Goal: Information Seeking & Learning: Compare options

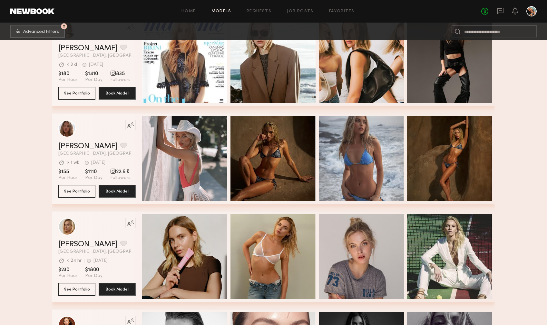
scroll to position [888, 0]
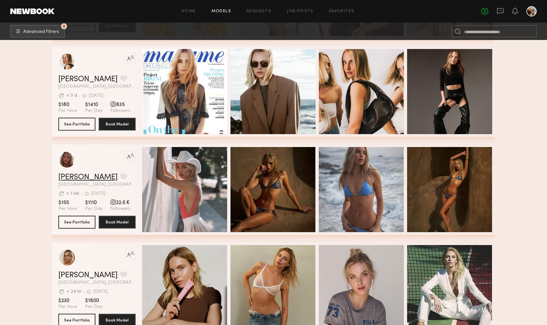
click at [71, 178] on link "[PERSON_NAME]" at bounding box center [87, 177] width 59 height 8
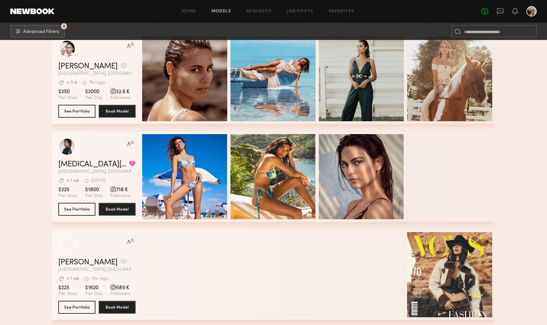
scroll to position [1451, 0]
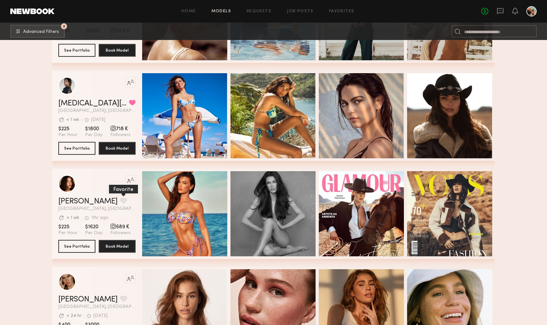
click at [120, 201] on button "grid" at bounding box center [123, 201] width 7 height 6
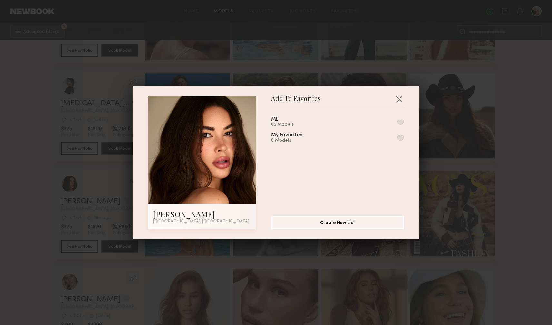
click at [396, 121] on div "ML 65 Models My Favorites 0 Models" at bounding box center [340, 159] width 139 height 94
click at [397, 121] on button "button" at bounding box center [400, 122] width 7 height 6
click at [396, 97] on button "button" at bounding box center [398, 99] width 10 height 10
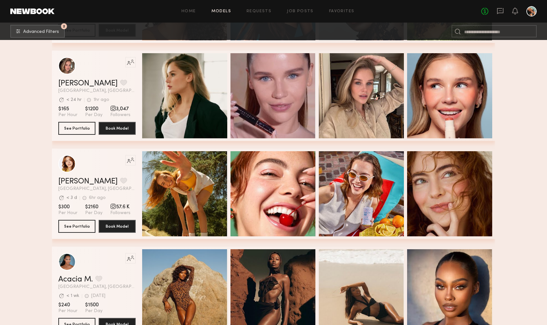
scroll to position [2298, 0]
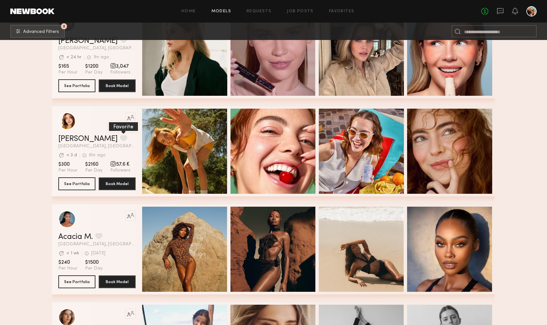
click at [120, 137] on button "grid" at bounding box center [123, 138] width 7 height 6
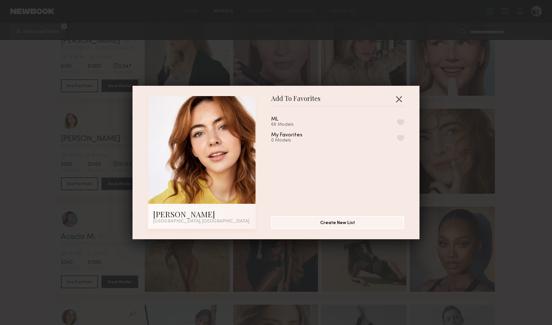
click at [396, 97] on button "button" at bounding box center [398, 99] width 10 height 10
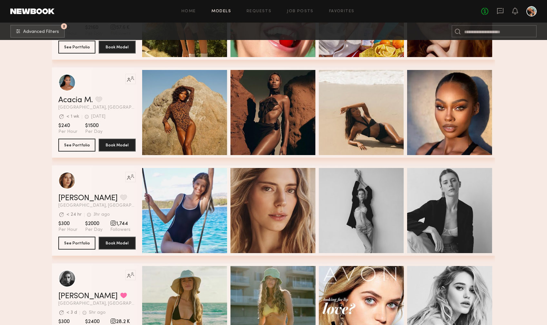
scroll to position [2466, 0]
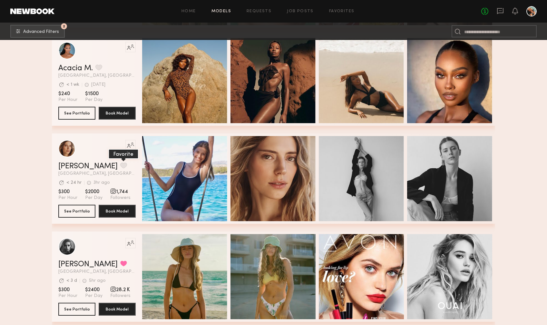
click at [120, 166] on button "grid" at bounding box center [123, 165] width 7 height 6
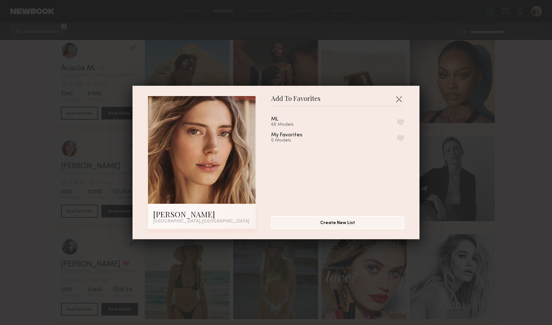
click at [397, 121] on button "button" at bounding box center [400, 122] width 7 height 6
click at [396, 100] on button "button" at bounding box center [398, 99] width 10 height 10
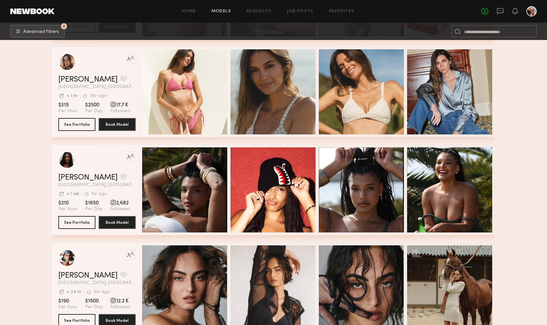
scroll to position [3197, 0]
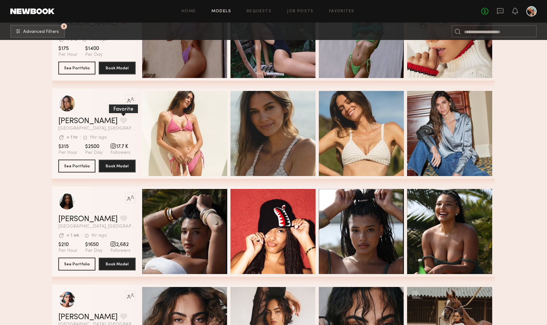
click at [120, 122] on button "grid" at bounding box center [123, 120] width 7 height 6
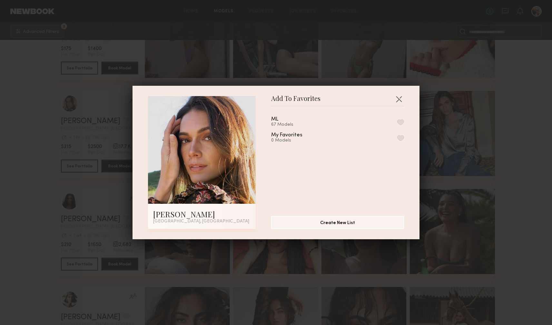
click at [397, 123] on button "button" at bounding box center [400, 122] width 7 height 6
click at [402, 100] on div "Add To Favorites [PERSON_NAME] [GEOGRAPHIC_DATA], [GEOGRAPHIC_DATA] Add To Favo…" at bounding box center [275, 162] width 287 height 153
click at [400, 100] on button "button" at bounding box center [398, 99] width 10 height 10
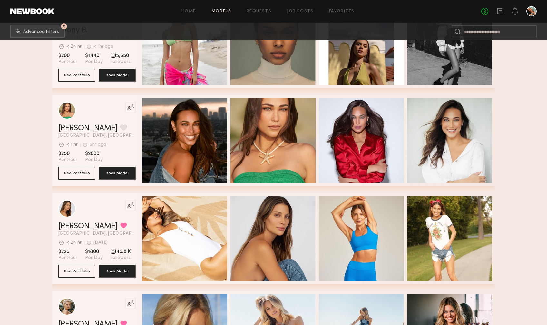
scroll to position [3680, 0]
click at [120, 124] on button "grid" at bounding box center [123, 127] width 7 height 6
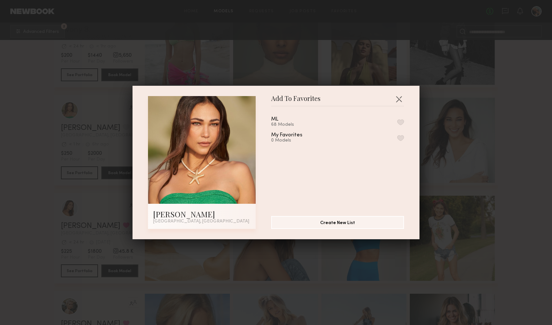
click at [397, 122] on button "button" at bounding box center [400, 122] width 7 height 6
click at [396, 99] on button "button" at bounding box center [398, 99] width 10 height 10
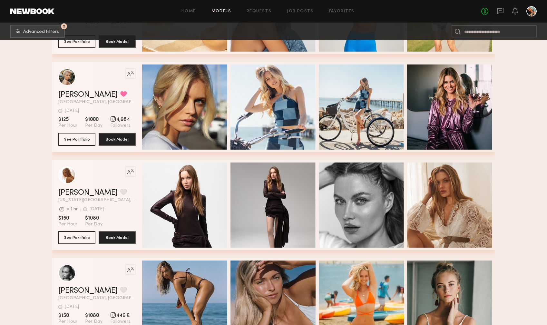
scroll to position [3933, 0]
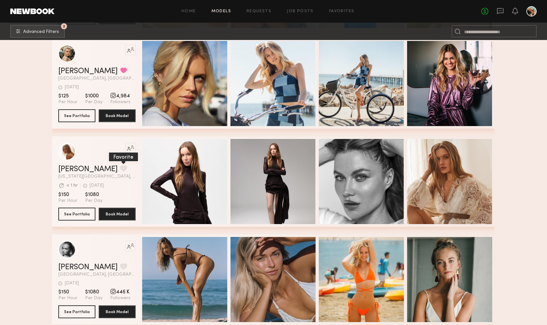
click at [120, 168] on button "grid" at bounding box center [123, 168] width 7 height 6
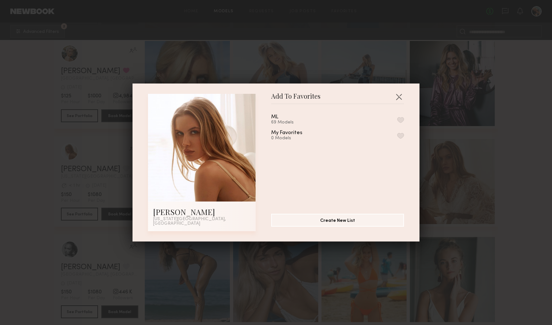
click at [397, 121] on button "button" at bounding box center [400, 120] width 7 height 6
click at [397, 100] on button "button" at bounding box center [398, 97] width 10 height 10
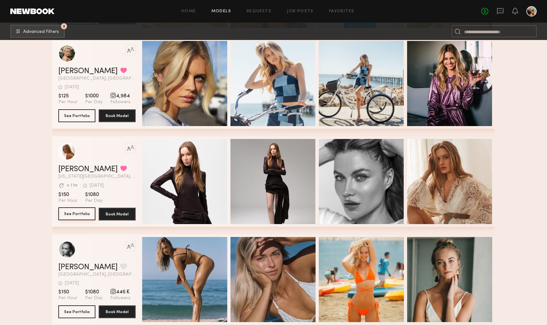
click at [74, 213] on button "See Portfolio" at bounding box center [76, 213] width 37 height 13
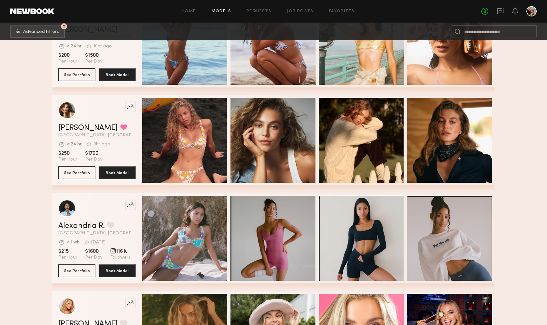
scroll to position [4580, 0]
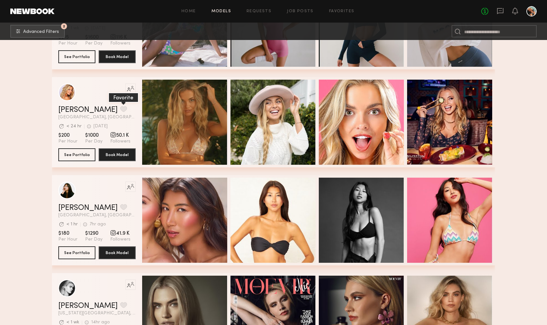
click at [120, 109] on button "grid" at bounding box center [123, 109] width 7 height 6
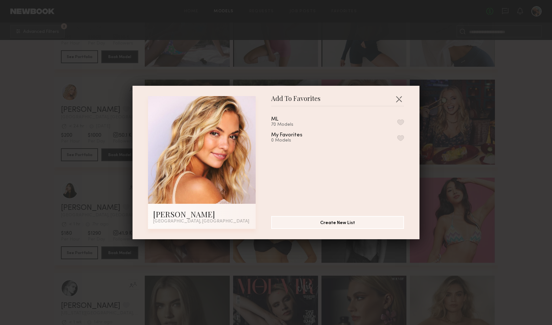
click at [397, 121] on button "button" at bounding box center [400, 122] width 7 height 6
click at [396, 101] on button "button" at bounding box center [398, 99] width 10 height 10
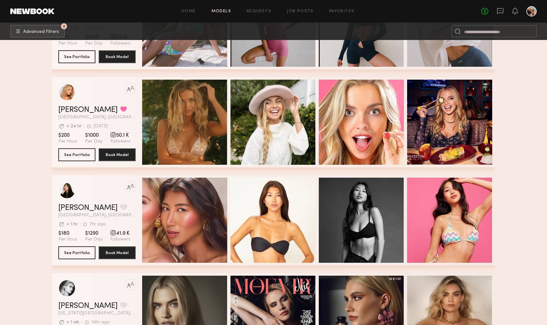
scroll to position [4684, 0]
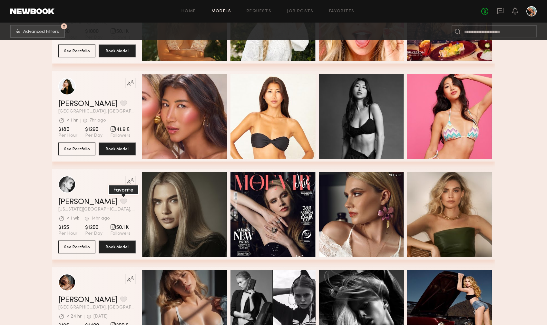
click at [120, 200] on button "grid" at bounding box center [123, 201] width 7 height 6
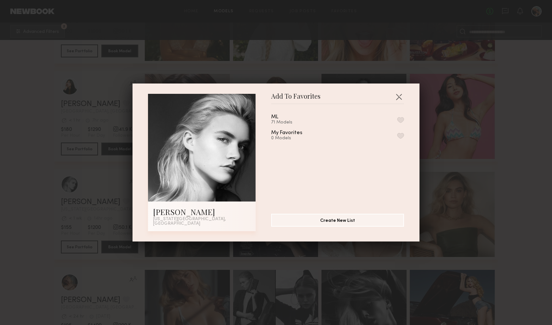
click at [397, 119] on button "button" at bounding box center [400, 120] width 7 height 6
click at [394, 101] on button "button" at bounding box center [398, 97] width 10 height 10
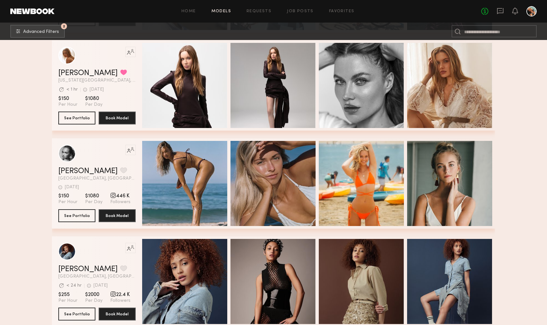
scroll to position [3718, 0]
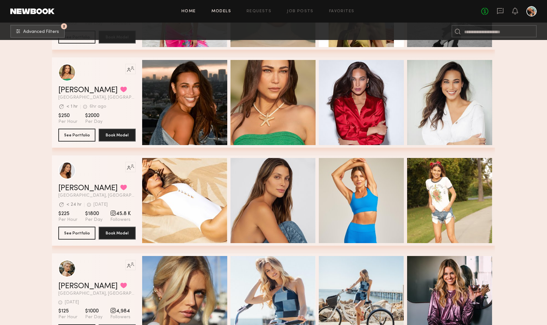
click at [190, 9] on link "Home" at bounding box center [188, 11] width 15 height 4
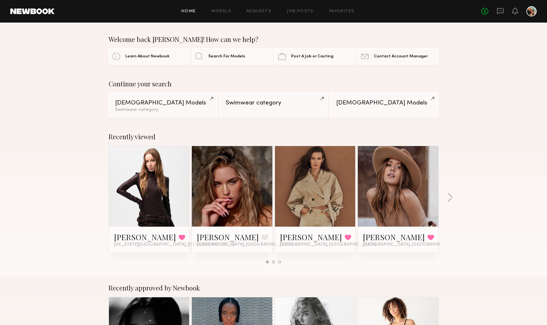
click at [40, 16] on header "Home Models Requests Job Posts Favorites Sign Out No fees up to $5,000" at bounding box center [273, 11] width 547 height 23
click at [40, 13] on link at bounding box center [32, 11] width 44 height 6
click at [220, 12] on link "Models" at bounding box center [221, 11] width 20 height 4
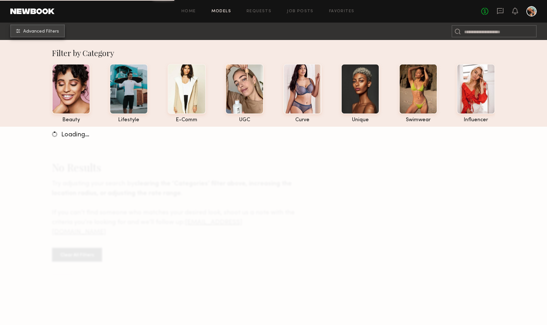
click at [47, 32] on span "Advanced Filters" at bounding box center [41, 31] width 36 height 5
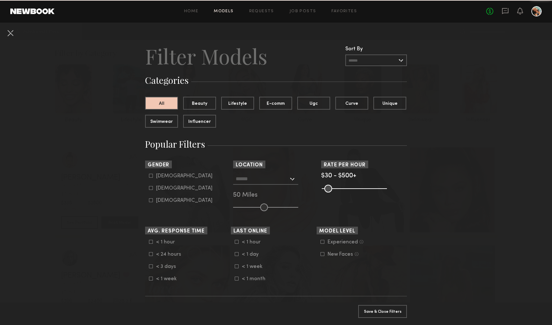
click at [285, 179] on input "text" at bounding box center [262, 178] width 53 height 11
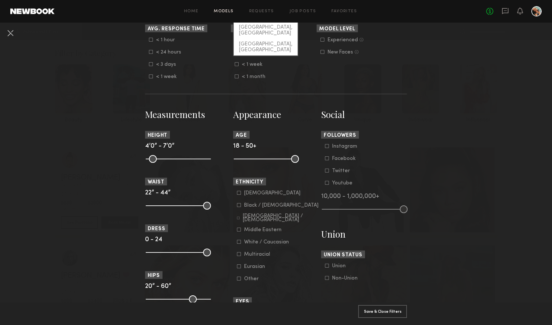
scroll to position [211, 0]
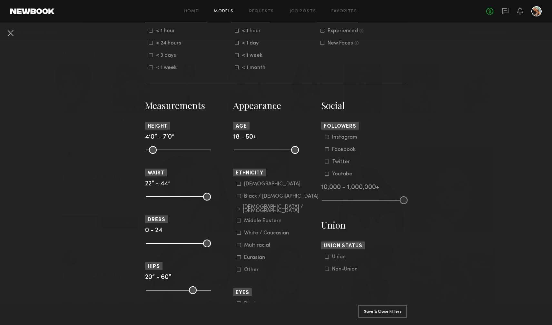
click at [237, 232] on icon at bounding box center [239, 233] width 4 height 4
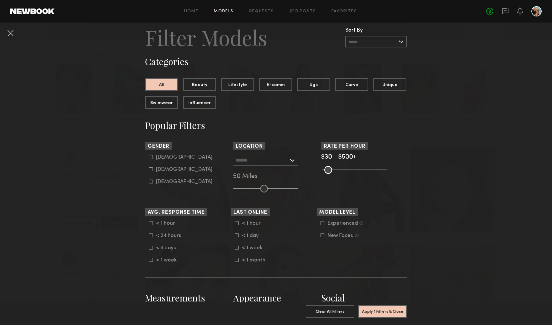
scroll to position [17, 0]
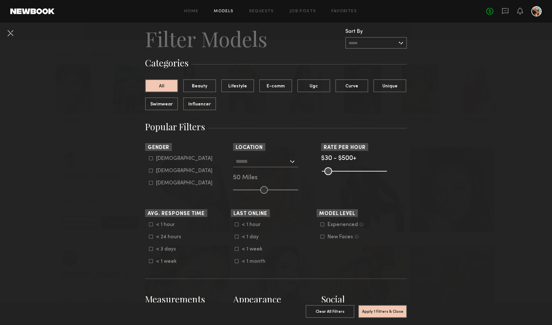
click at [149, 170] on icon at bounding box center [151, 171] width 4 height 4
type input "**"
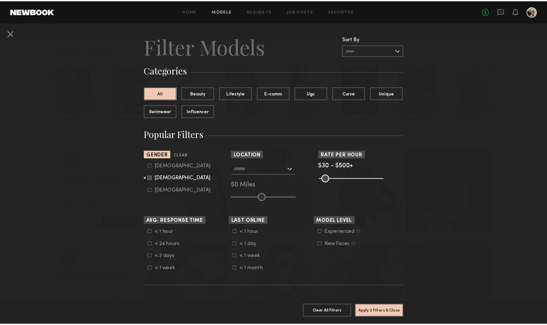
scroll to position [0, 0]
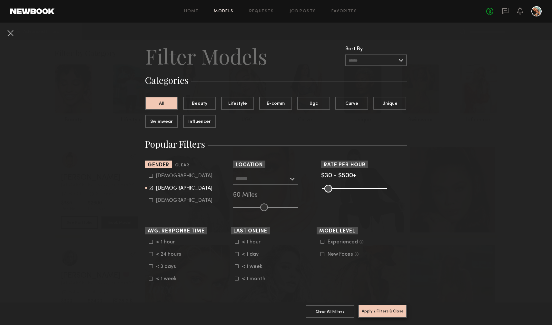
click at [371, 306] on button "Apply 2 Filters & Close" at bounding box center [382, 311] width 49 height 13
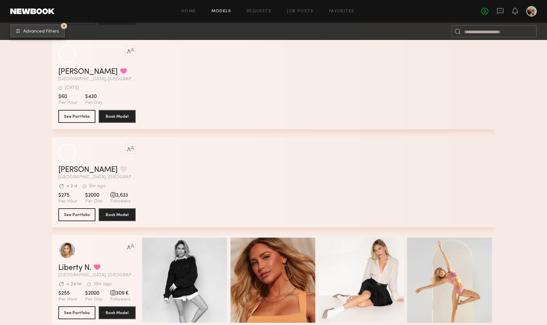
scroll to position [462, 0]
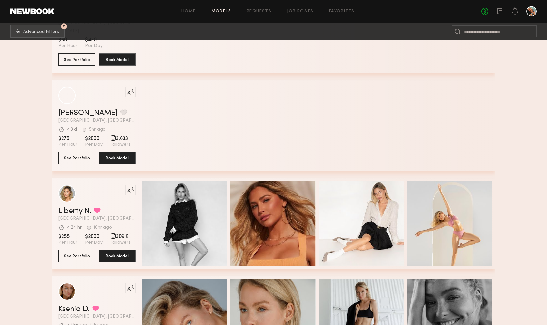
click at [81, 208] on link "Liberty N." at bounding box center [74, 211] width 33 height 8
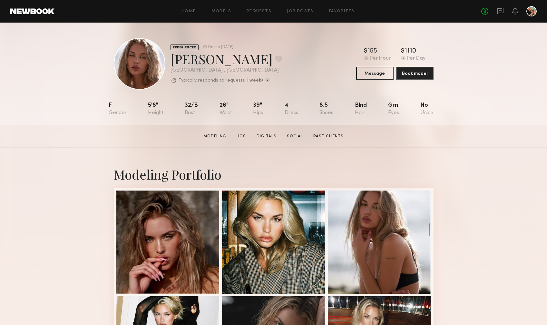
click at [327, 138] on link "Past Clients" at bounding box center [328, 136] width 35 height 6
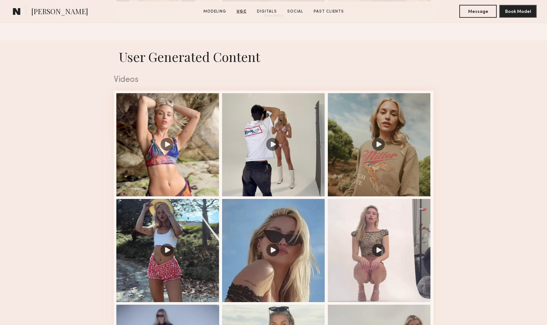
scroll to position [71, 0]
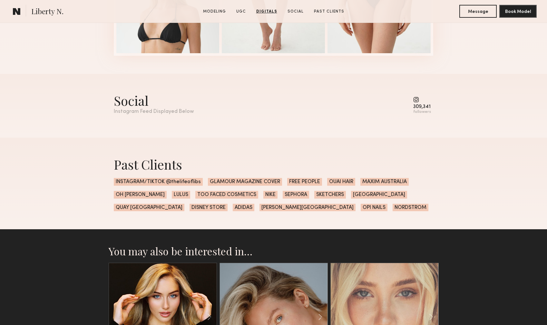
scroll to position [1838, 0]
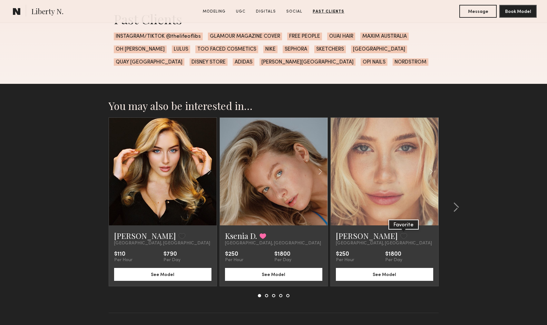
click at [400, 236] on button at bounding box center [403, 236] width 7 height 6
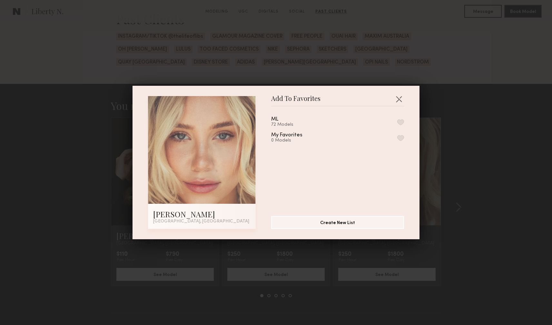
click at [397, 123] on button "button" at bounding box center [400, 122] width 7 height 6
click at [395, 95] on button "button" at bounding box center [398, 99] width 10 height 10
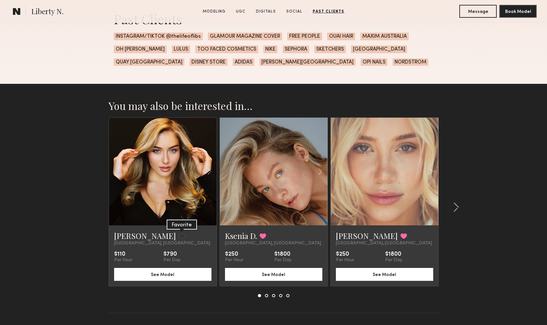
click at [179, 235] on button at bounding box center [182, 236] width 7 height 6
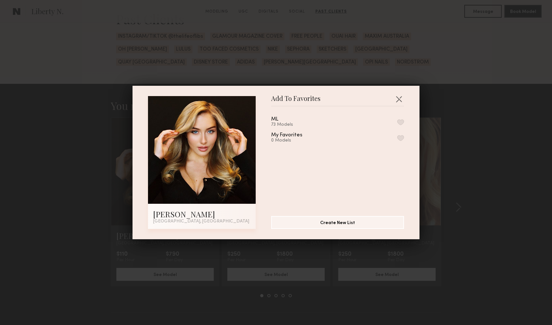
click at [397, 122] on button "button" at bounding box center [400, 122] width 7 height 6
click at [398, 100] on button "button" at bounding box center [398, 99] width 10 height 10
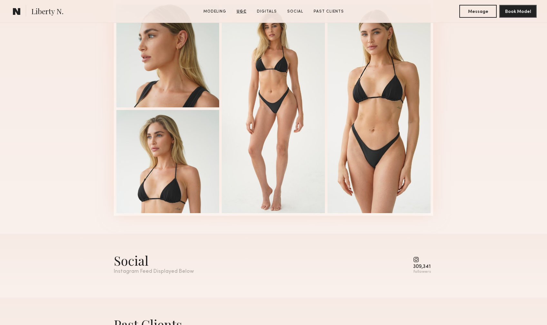
scroll to position [1858, 0]
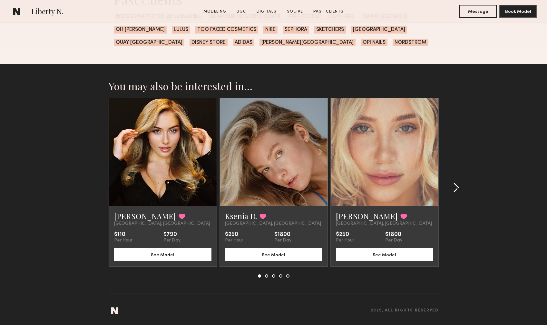
click at [458, 186] on common-icon at bounding box center [456, 187] width 6 height 10
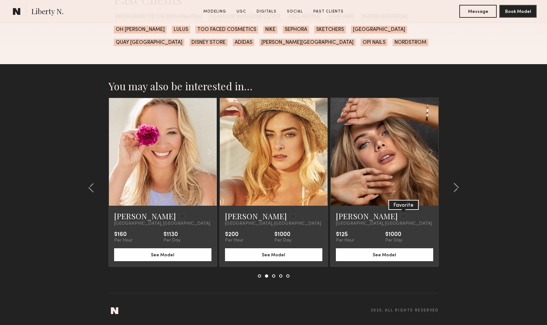
click at [400, 217] on button at bounding box center [403, 216] width 7 height 6
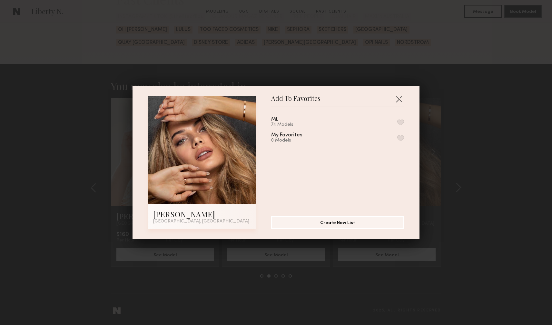
click at [397, 121] on button "button" at bounding box center [400, 122] width 7 height 6
click at [396, 95] on button "button" at bounding box center [398, 99] width 10 height 10
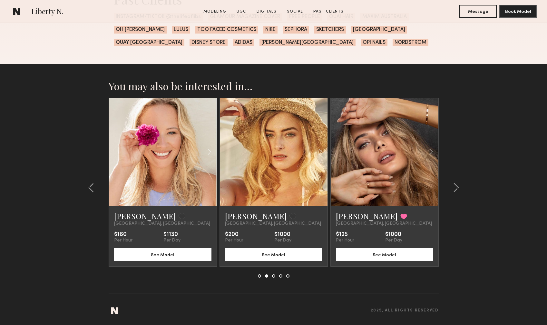
click at [162, 167] on link at bounding box center [162, 152] width 37 height 108
click at [456, 186] on common-icon at bounding box center [456, 187] width 6 height 10
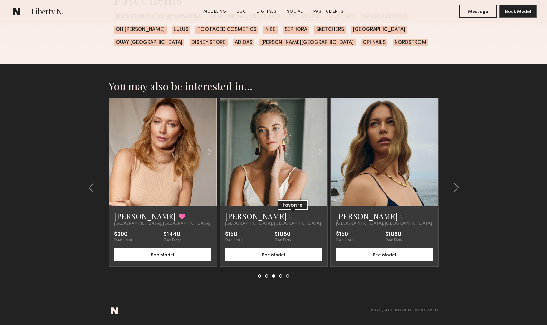
click at [289, 217] on button at bounding box center [292, 216] width 7 height 6
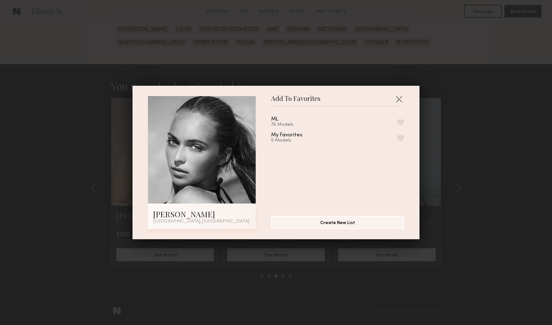
click at [397, 122] on button "button" at bounding box center [400, 122] width 7 height 6
click at [395, 99] on button "button" at bounding box center [398, 99] width 10 height 10
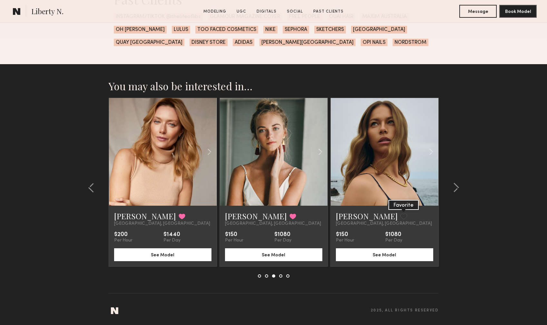
click at [400, 216] on button at bounding box center [403, 216] width 7 height 6
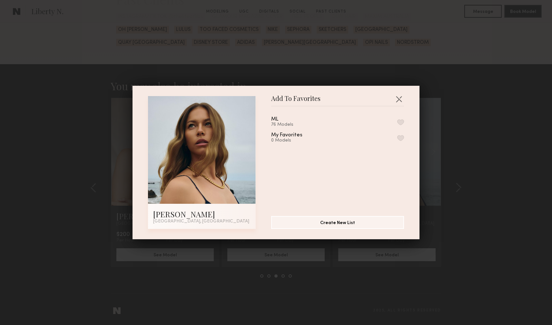
click at [397, 122] on button "button" at bounding box center [400, 122] width 7 height 6
click at [394, 98] on button "button" at bounding box center [398, 99] width 10 height 10
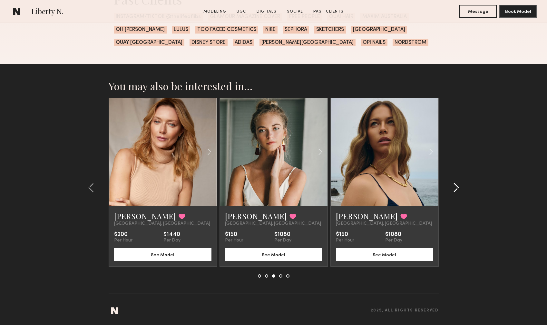
click at [458, 189] on common-icon at bounding box center [456, 187] width 6 height 10
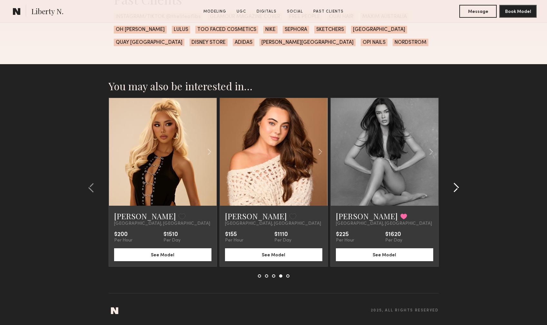
click at [459, 187] on common-icon at bounding box center [456, 187] width 6 height 10
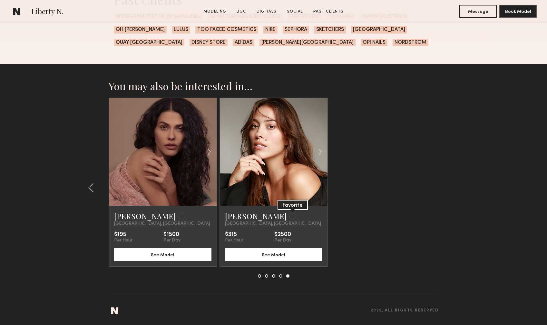
click at [289, 216] on button at bounding box center [292, 216] width 7 height 6
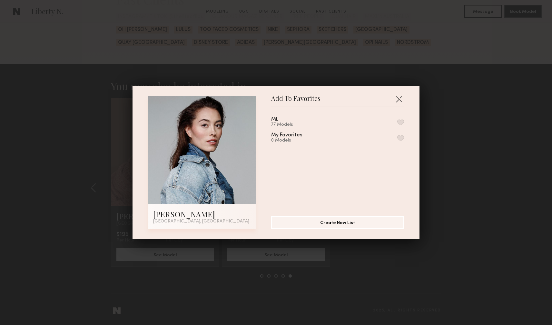
click at [397, 122] on button "button" at bounding box center [400, 122] width 7 height 6
click at [397, 99] on button "button" at bounding box center [398, 99] width 10 height 10
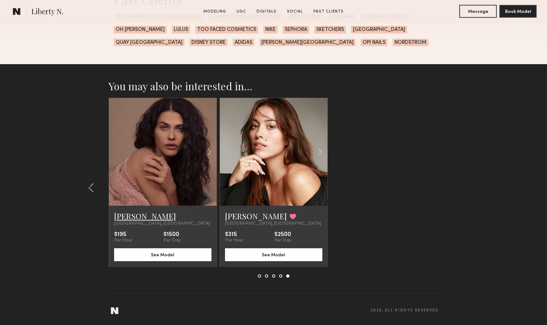
click at [125, 218] on link "Jess A." at bounding box center [145, 216] width 62 height 10
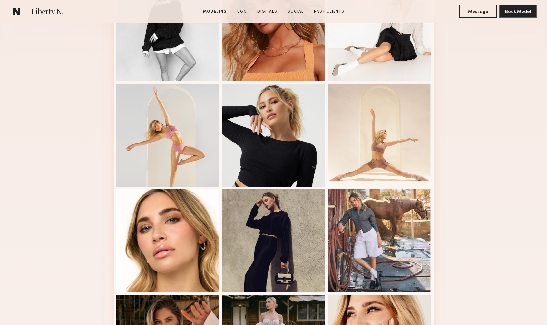
scroll to position [146, 0]
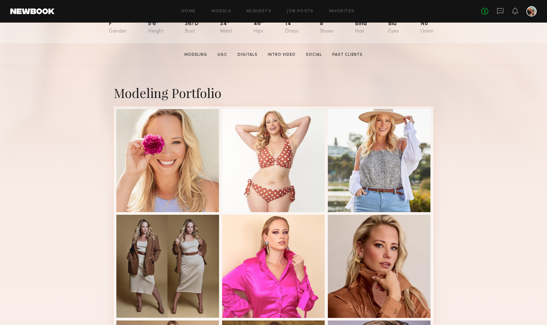
scroll to position [217, 0]
